Goal: Task Accomplishment & Management: Manage account settings

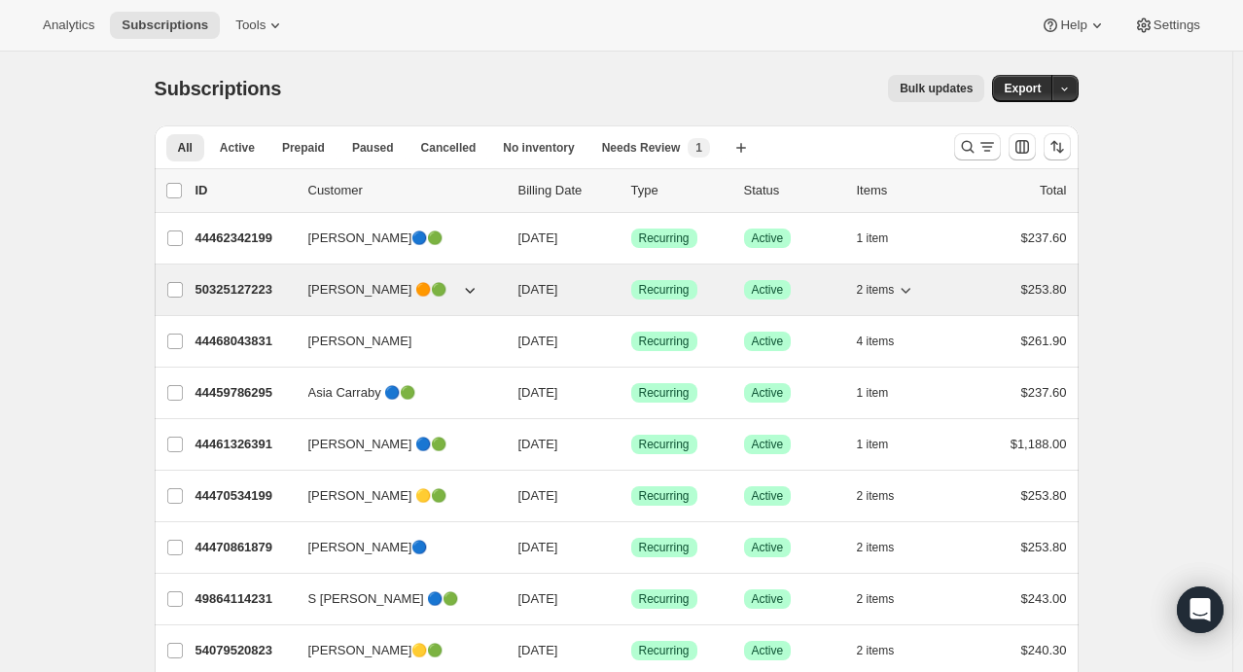
click at [906, 296] on icon "button" at bounding box center [904, 289] width 19 height 19
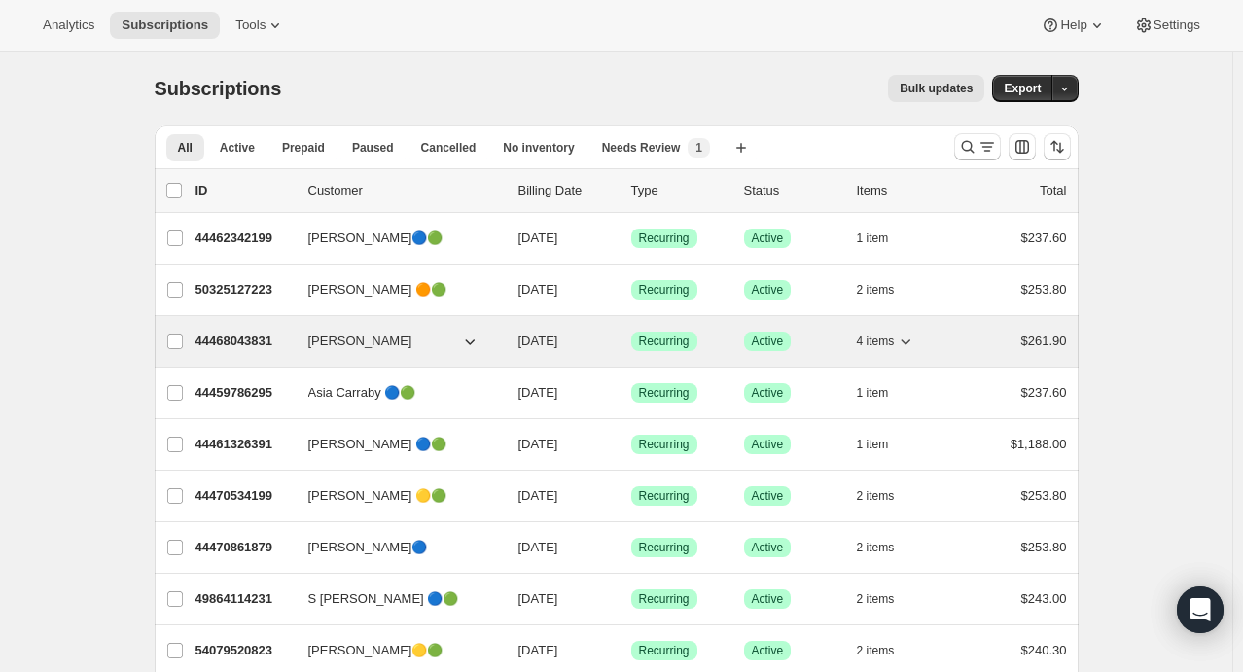
click at [910, 338] on icon "button" at bounding box center [904, 341] width 19 height 19
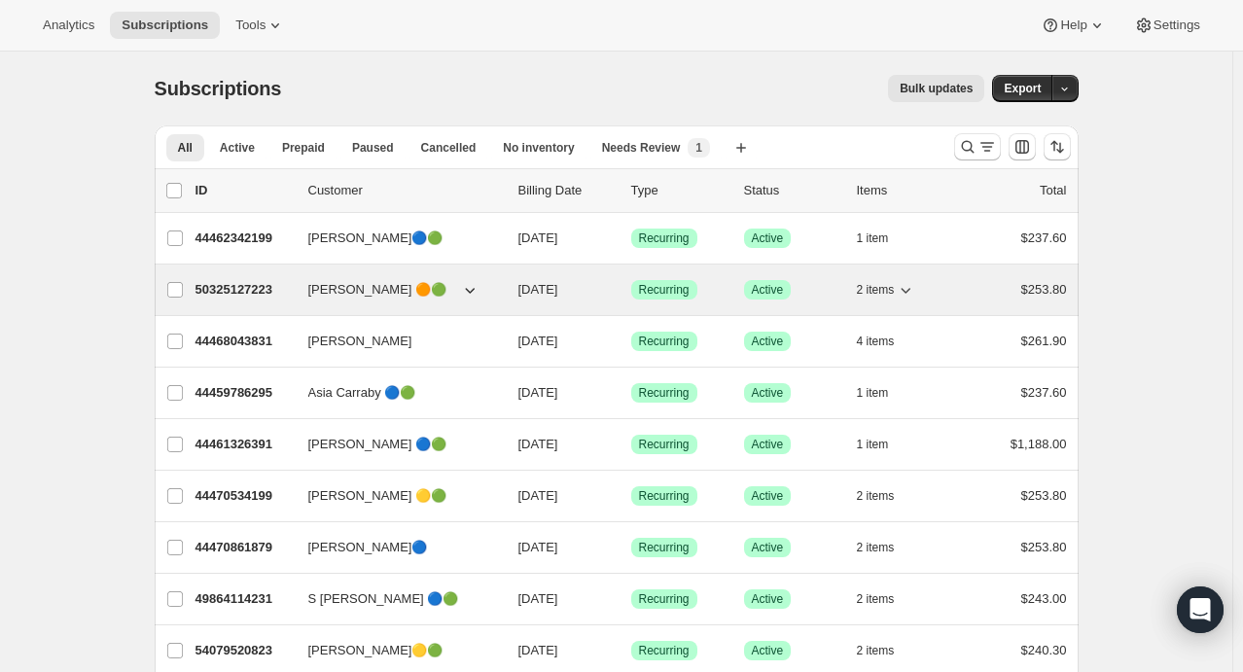
click at [911, 287] on icon "button" at bounding box center [904, 289] width 19 height 19
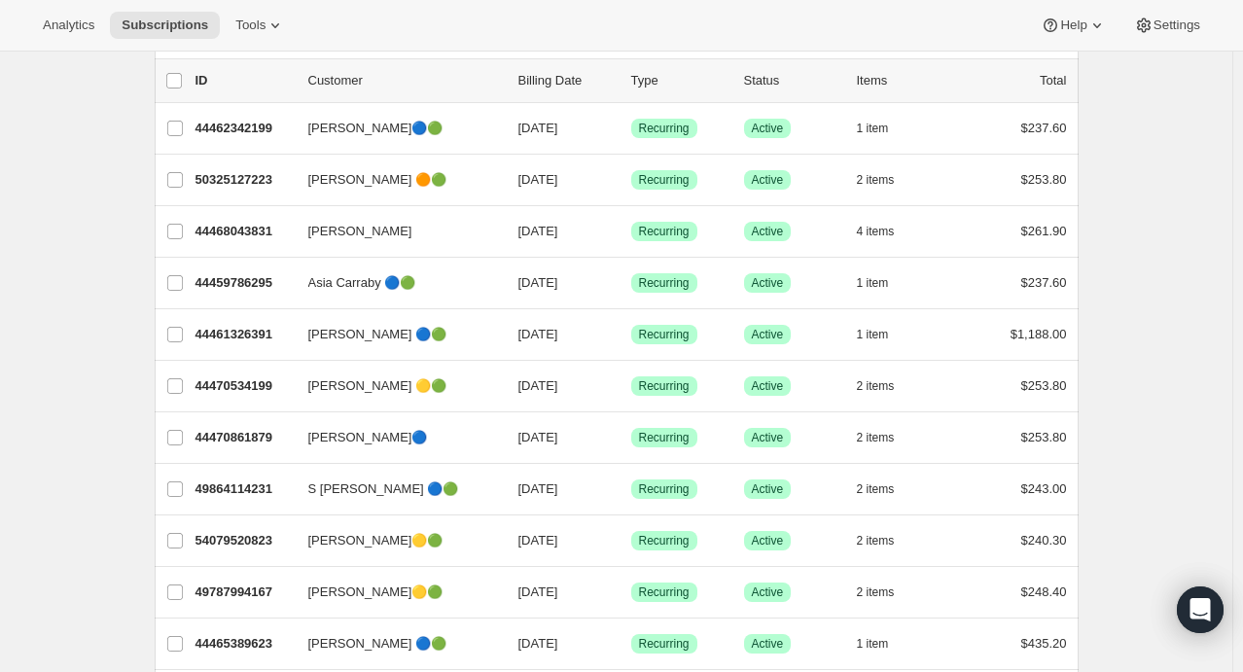
scroll to position [109, 0]
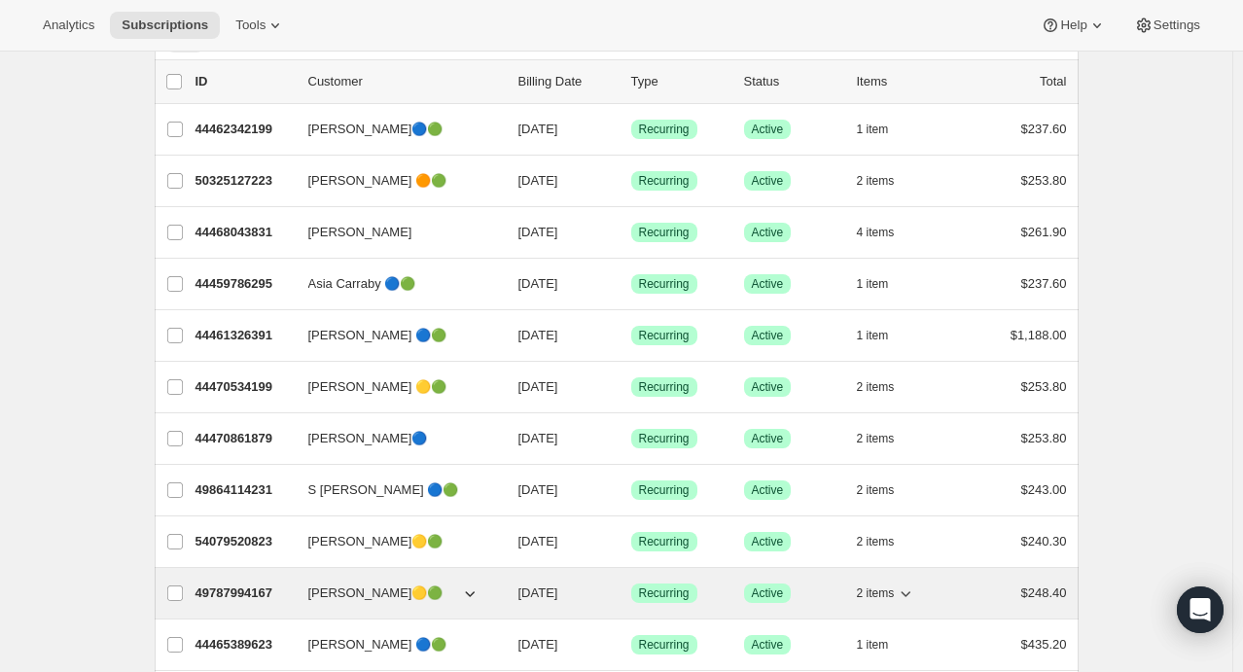
click at [915, 586] on icon "button" at bounding box center [904, 592] width 19 height 19
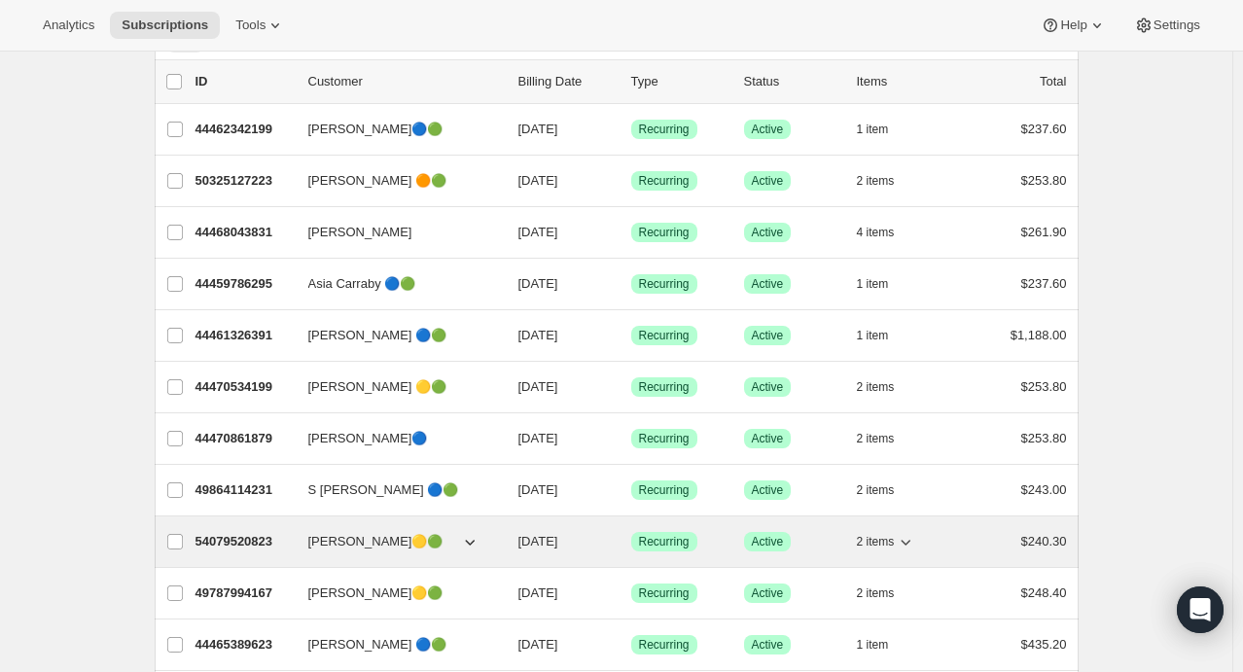
click at [911, 537] on icon "button" at bounding box center [904, 541] width 19 height 19
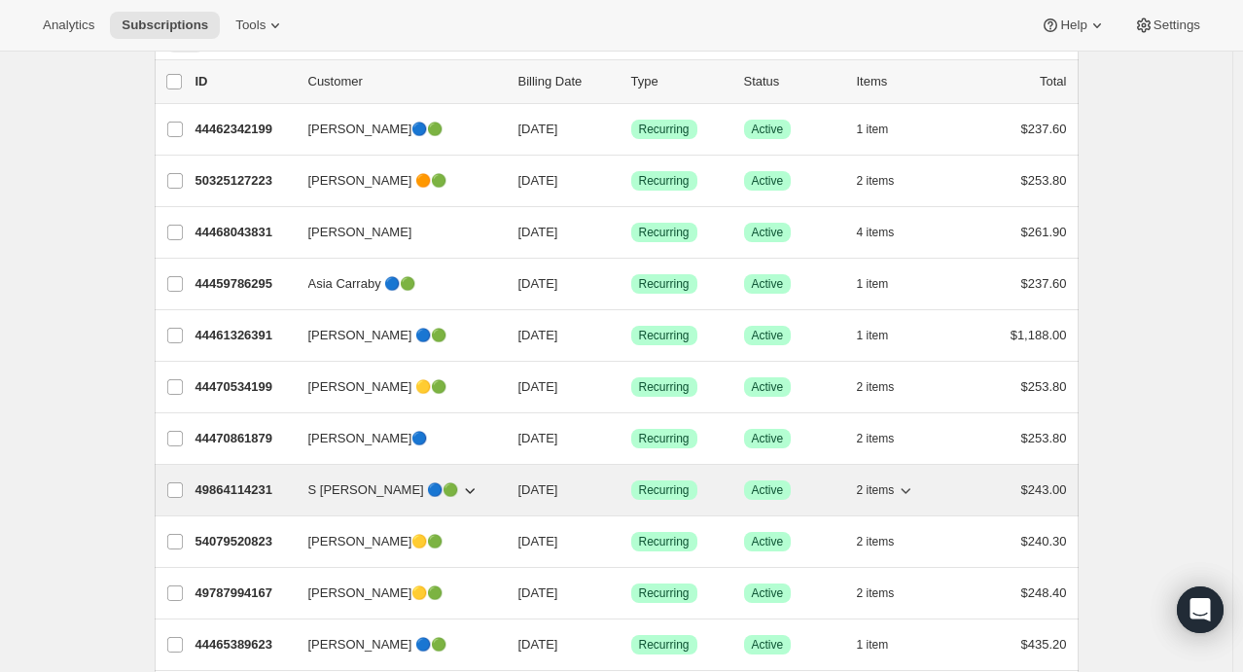
click at [907, 489] on icon "button" at bounding box center [906, 491] width 10 height 6
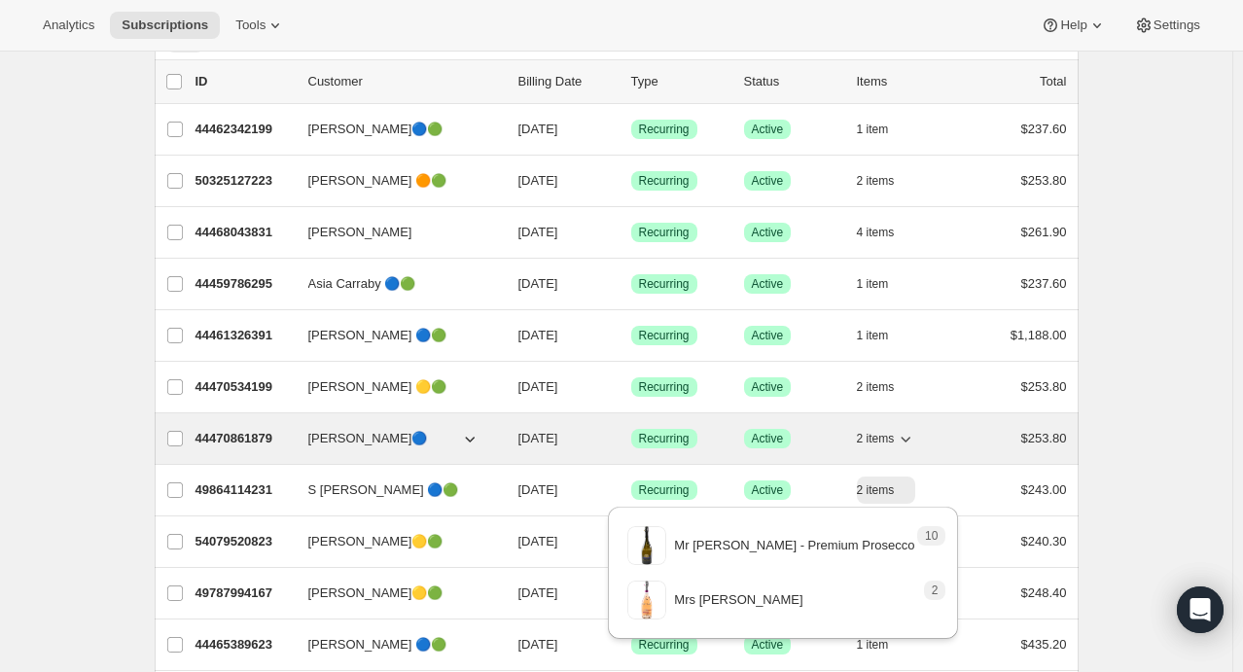
click at [914, 438] on icon "button" at bounding box center [904, 438] width 19 height 19
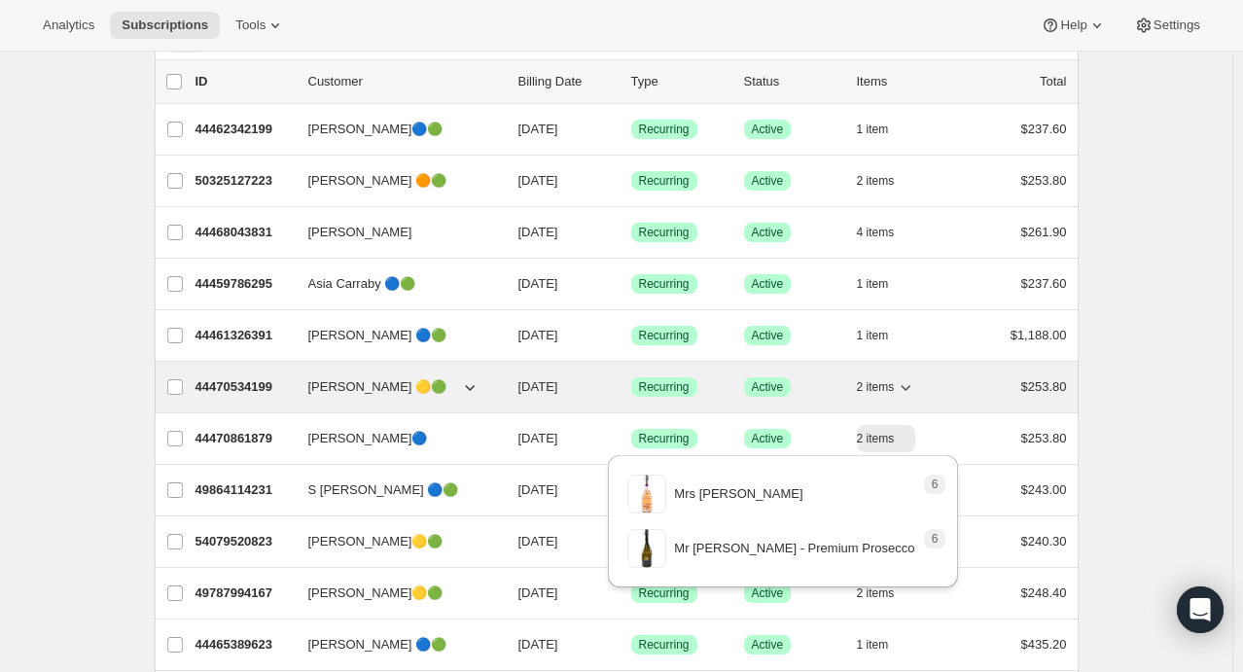
click at [915, 386] on icon "button" at bounding box center [904, 386] width 19 height 19
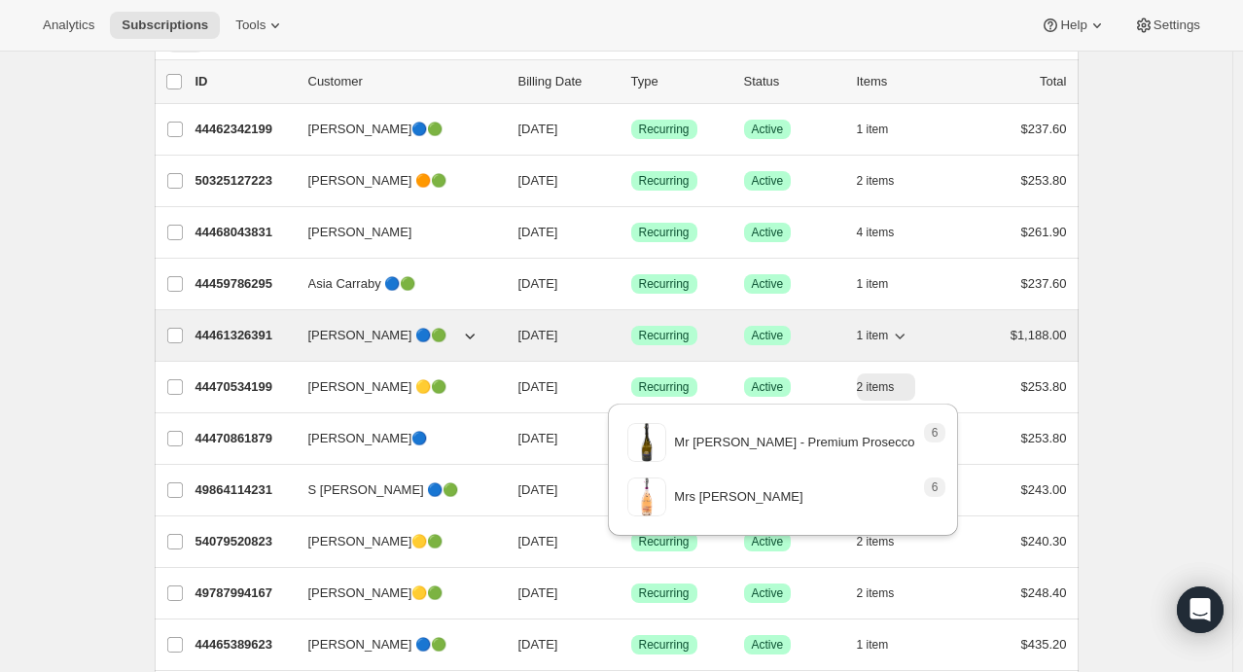
click at [906, 336] on icon "button" at bounding box center [899, 335] width 19 height 19
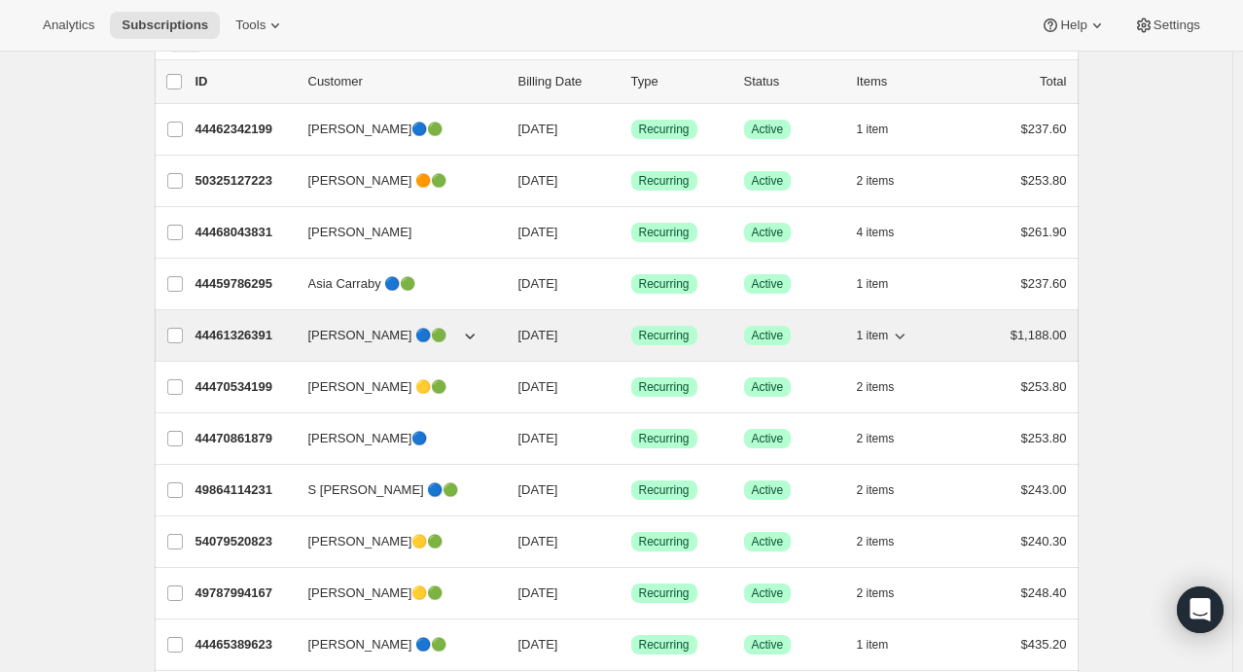
click at [902, 336] on icon "button" at bounding box center [899, 335] width 19 height 19
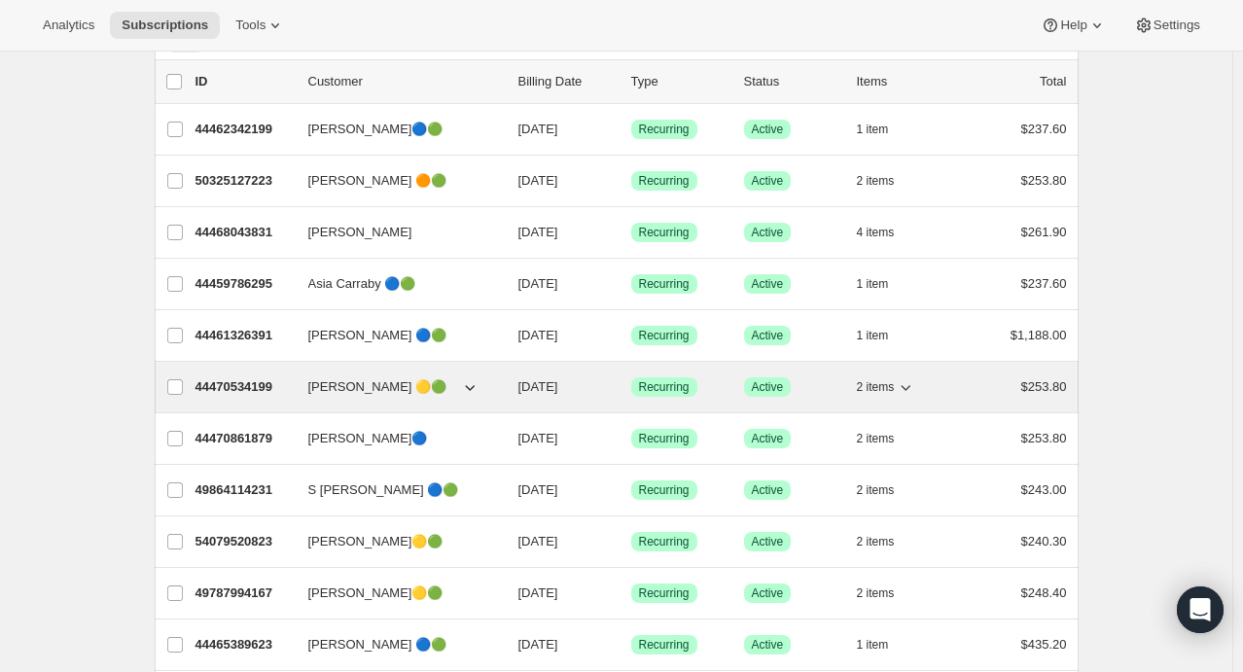
click at [910, 393] on icon "button" at bounding box center [904, 386] width 19 height 19
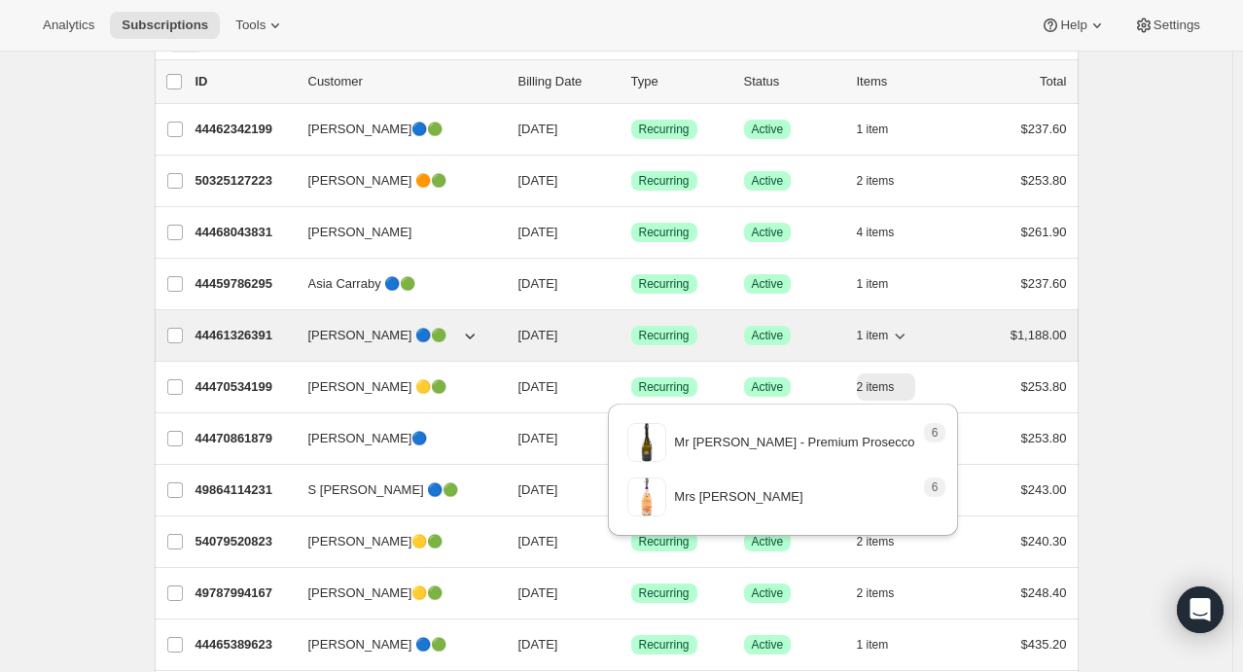
click at [909, 332] on icon "button" at bounding box center [899, 335] width 19 height 19
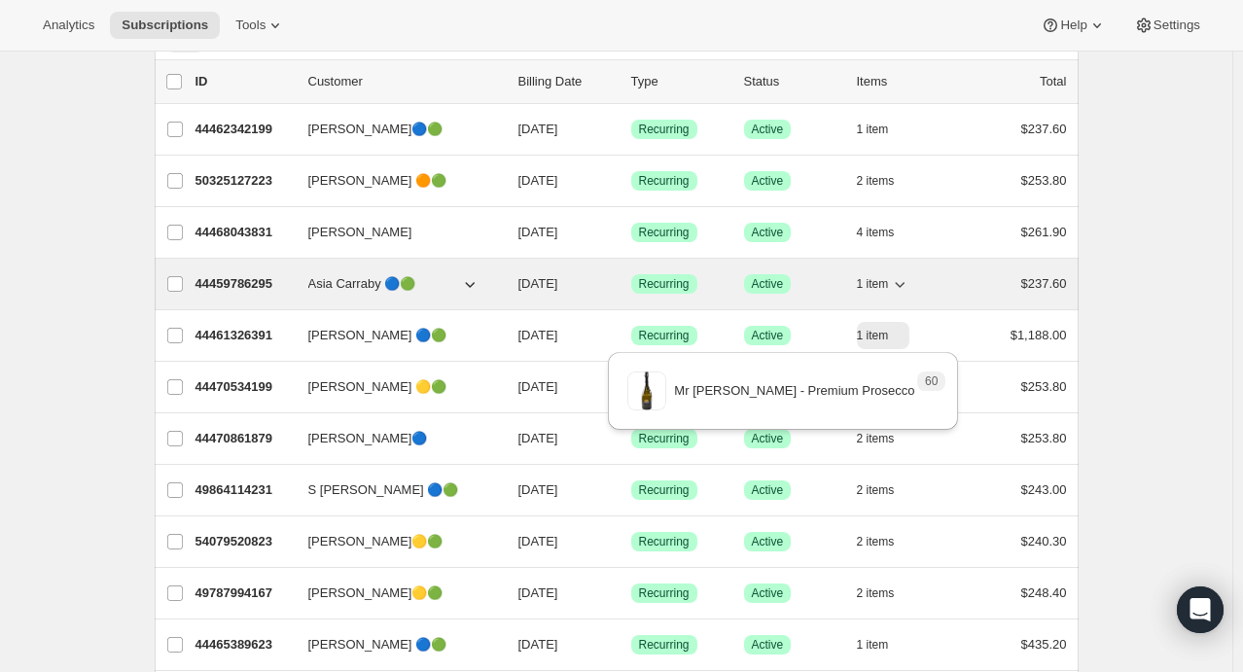
click at [906, 285] on icon "button" at bounding box center [899, 283] width 19 height 19
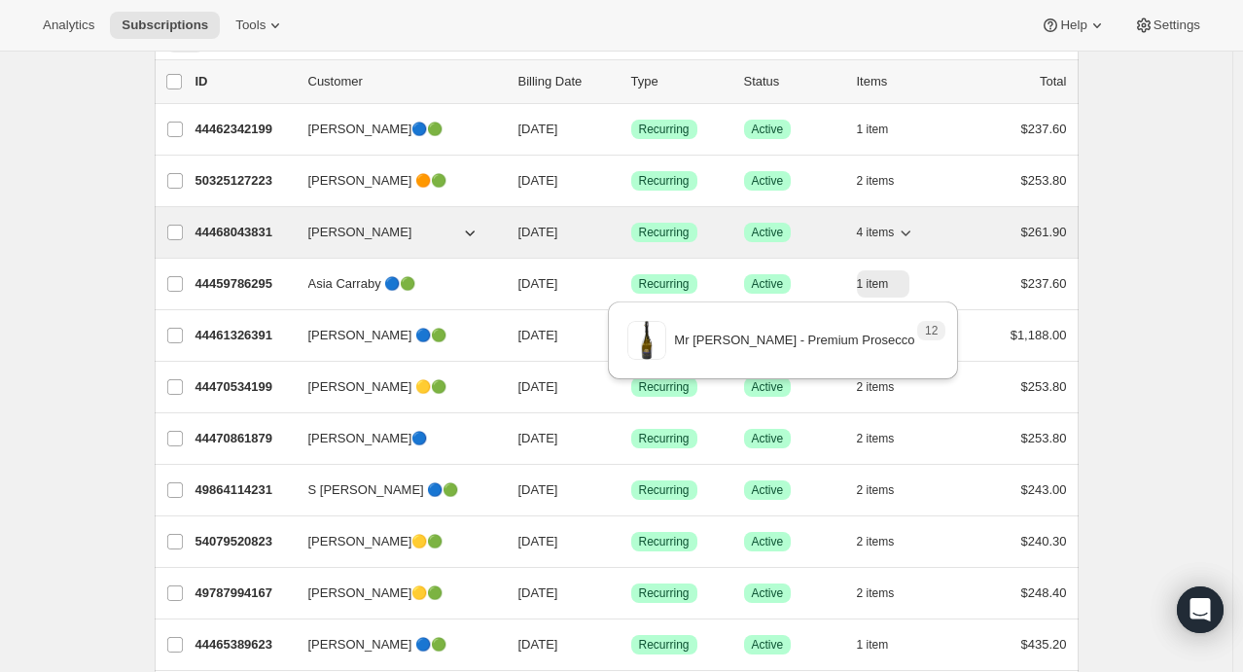
click at [910, 229] on icon "button" at bounding box center [904, 232] width 19 height 19
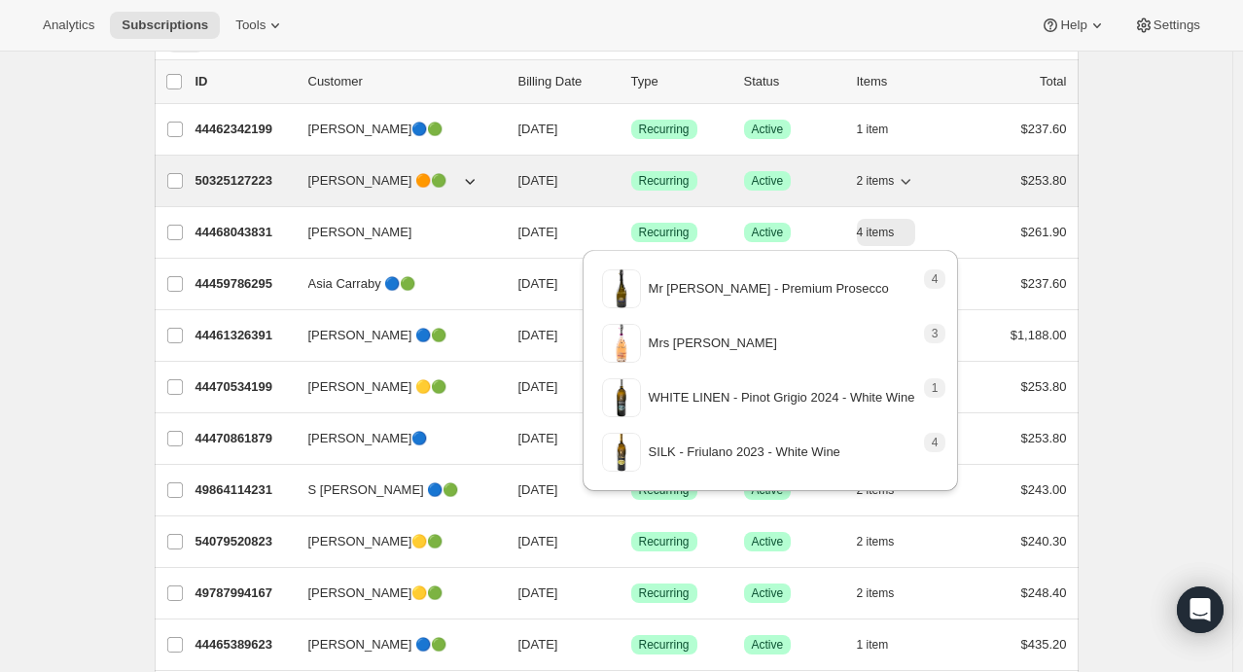
click at [912, 184] on icon "button" at bounding box center [904, 180] width 19 height 19
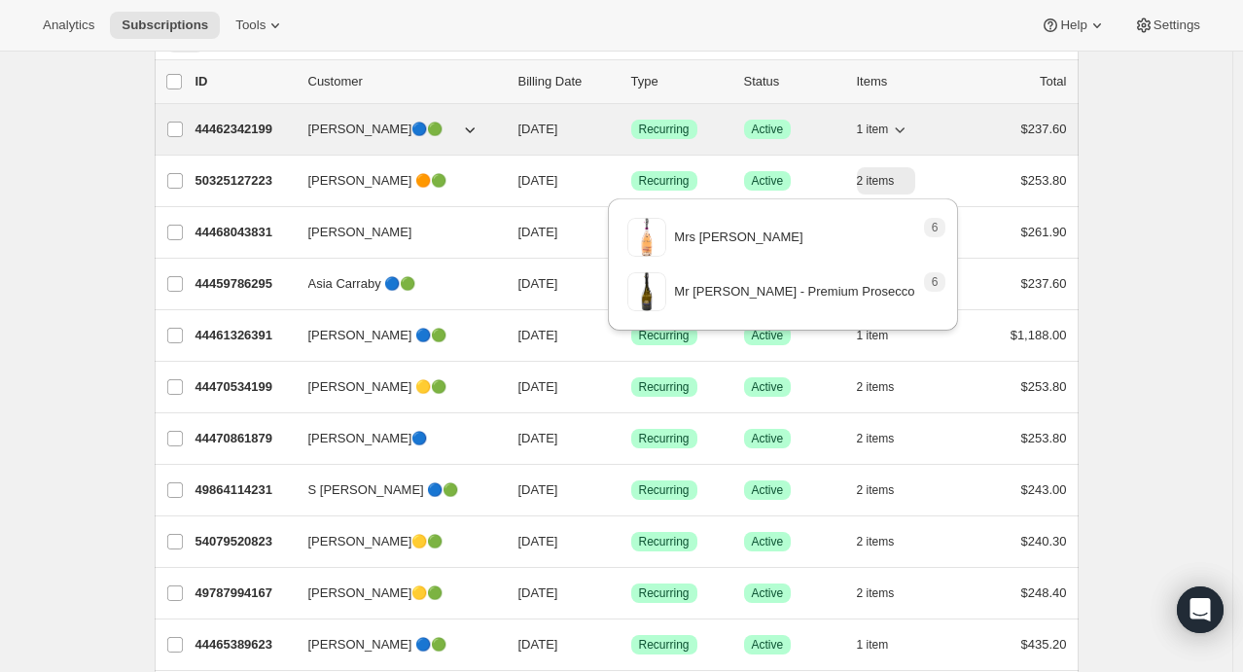
click at [908, 130] on icon "button" at bounding box center [899, 129] width 19 height 19
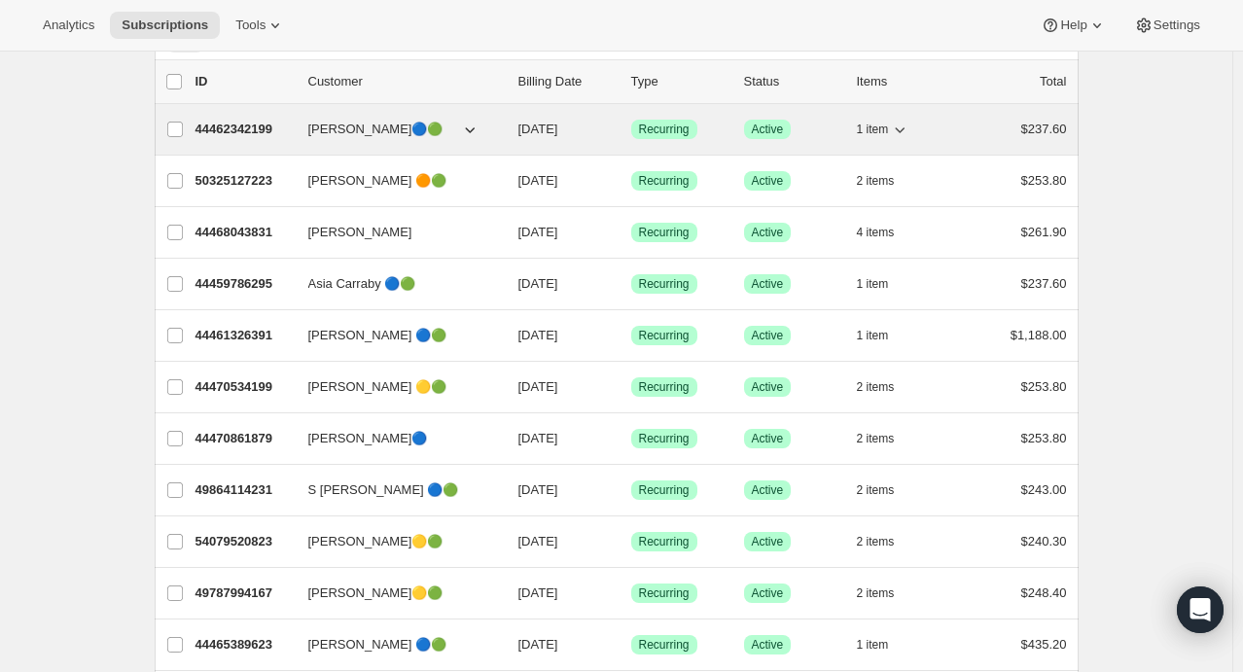
click at [905, 128] on icon "button" at bounding box center [900, 130] width 10 height 6
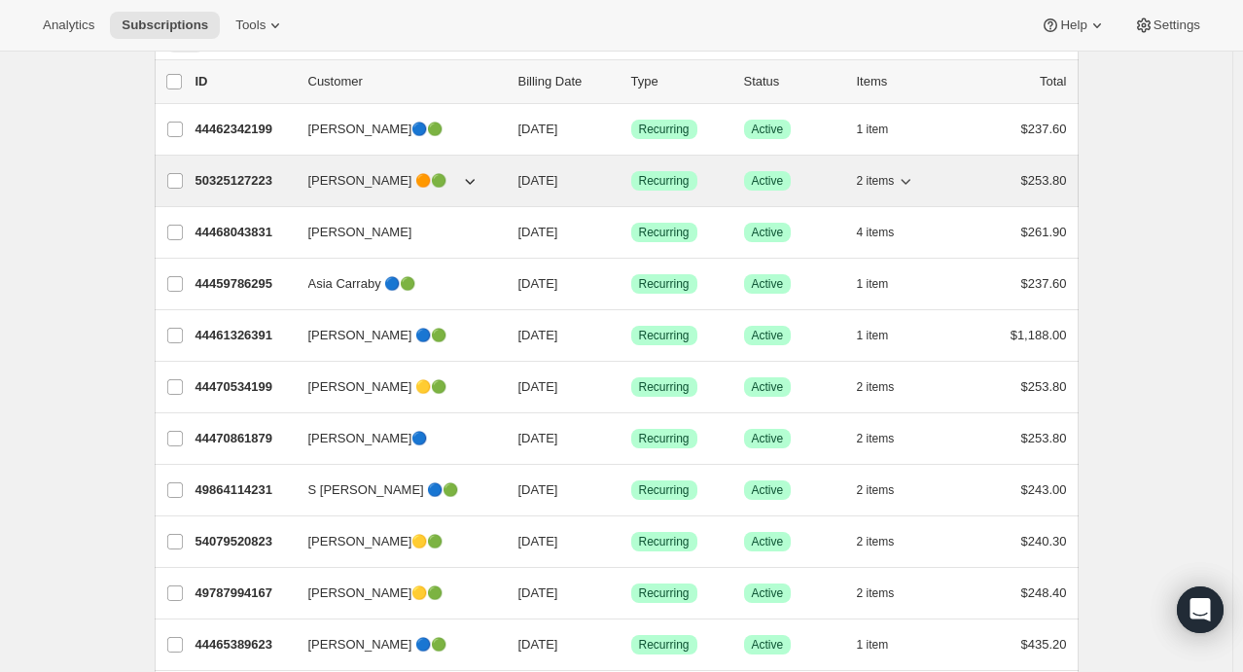
click at [910, 182] on icon "button" at bounding box center [906, 182] width 10 height 6
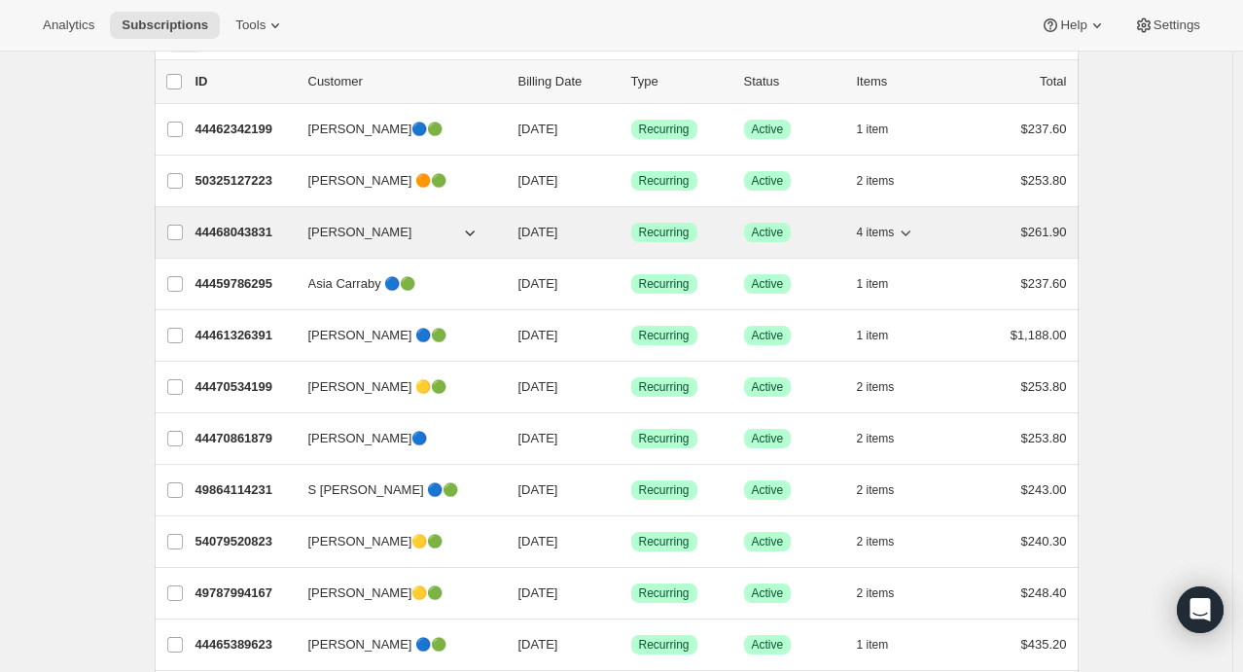
click at [912, 229] on icon "button" at bounding box center [904, 232] width 19 height 19
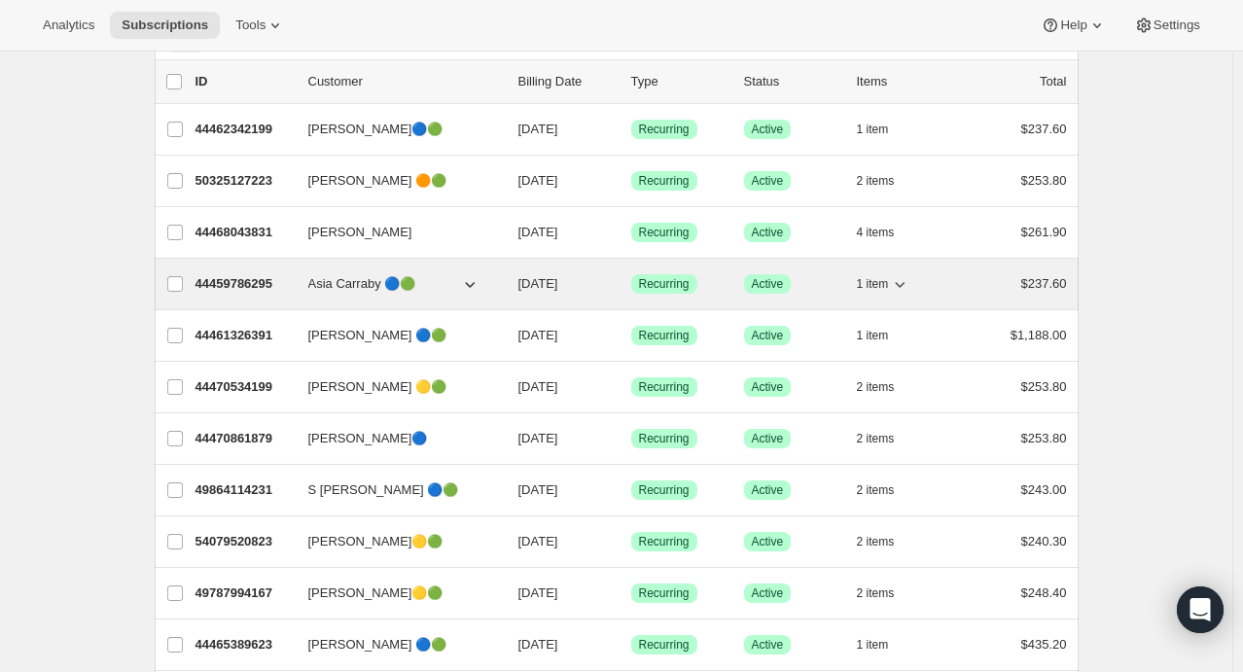
click at [906, 283] on icon "button" at bounding box center [899, 283] width 19 height 19
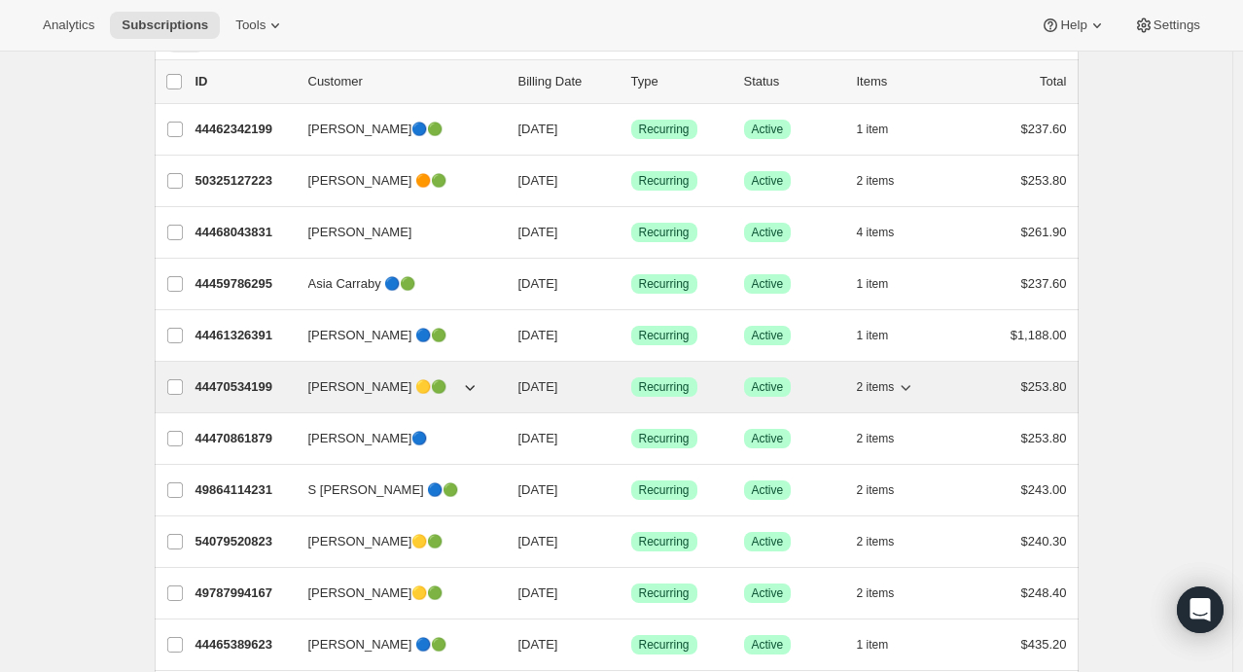
click at [914, 387] on icon "button" at bounding box center [904, 386] width 19 height 19
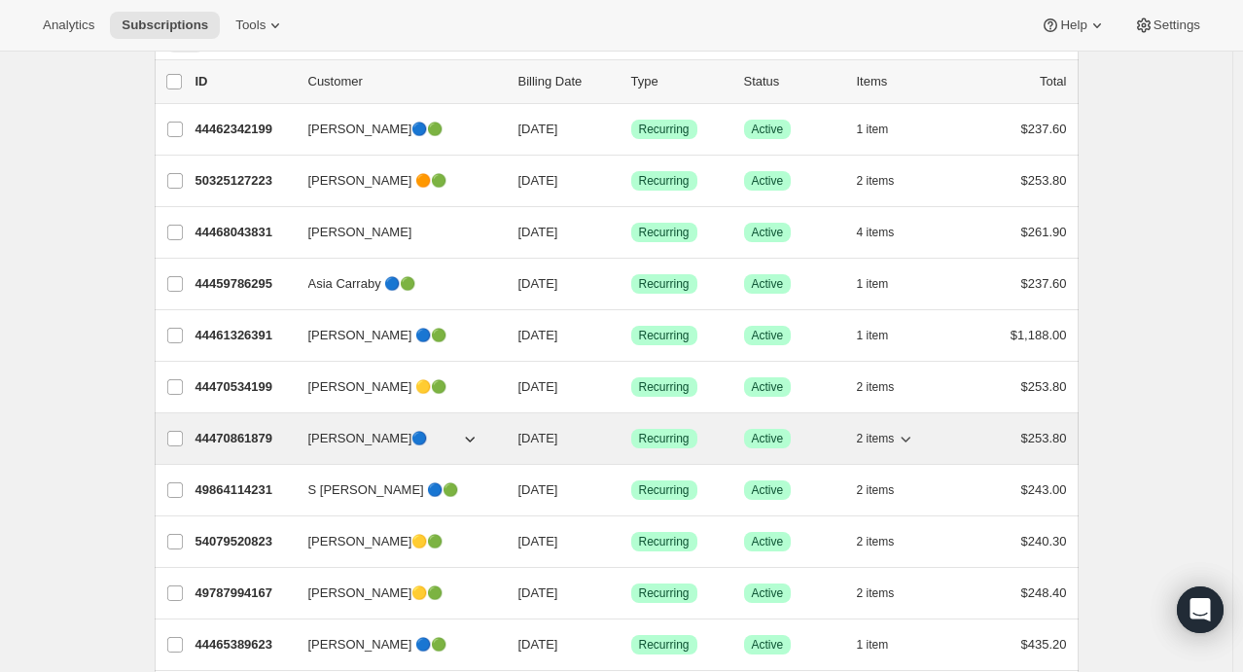
click at [920, 437] on div "2 items" at bounding box center [905, 438] width 97 height 27
